Goal: Task Accomplishment & Management: Manage account settings

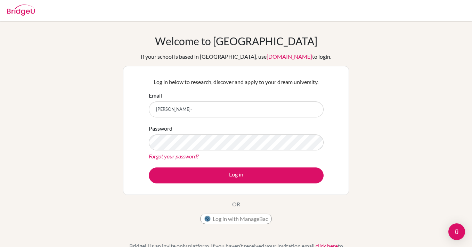
type input "[PERSON_NAME][EMAIL_ADDRESS][DOMAIN_NAME]"
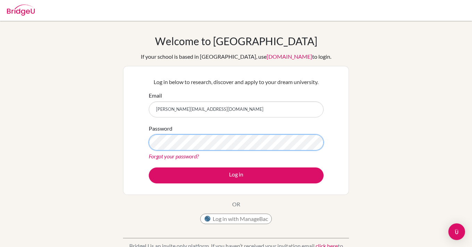
click at [149, 168] on button "Log in" at bounding box center [236, 176] width 175 height 16
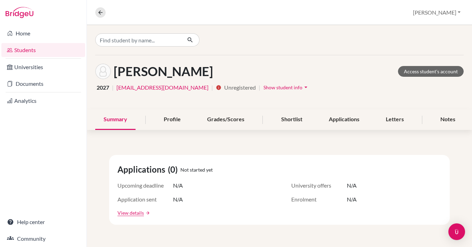
click at [279, 88] on span "Show student info" at bounding box center [283, 88] width 39 height 6
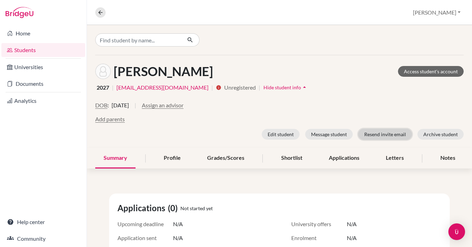
click at [392, 135] on button "Resend invite email" at bounding box center [386, 134] width 54 height 11
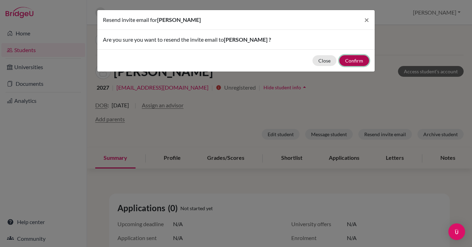
click at [361, 62] on button "Confirm" at bounding box center [355, 60] width 30 height 11
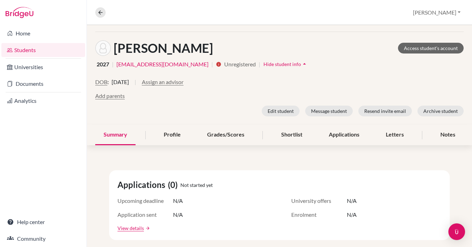
scroll to position [57, 0]
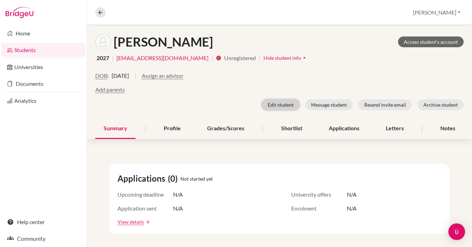
click at [287, 106] on button "Edit student" at bounding box center [281, 104] width 38 height 11
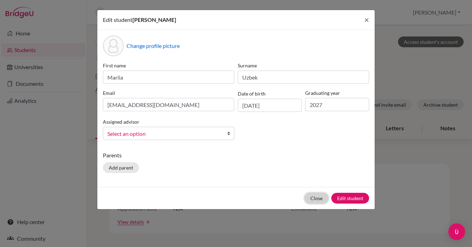
click at [321, 194] on button "Close" at bounding box center [317, 198] width 24 height 11
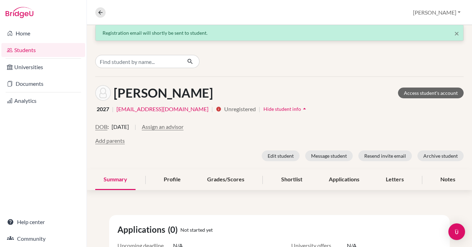
scroll to position [1, 0]
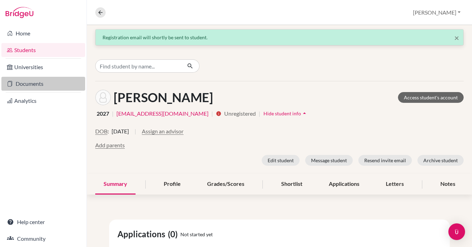
click at [55, 79] on link "Documents" at bounding box center [43, 84] width 84 height 14
